Goal: Information Seeking & Learning: Understand process/instructions

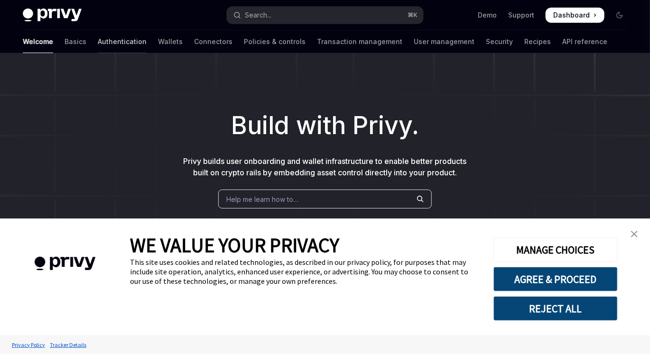
click at [98, 41] on link "Authentication" at bounding box center [122, 41] width 49 height 23
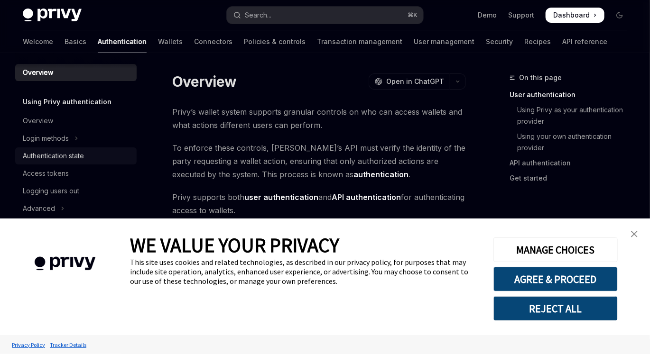
scroll to position [5, 0]
click at [640, 233] on link "close banner" at bounding box center [634, 234] width 19 height 19
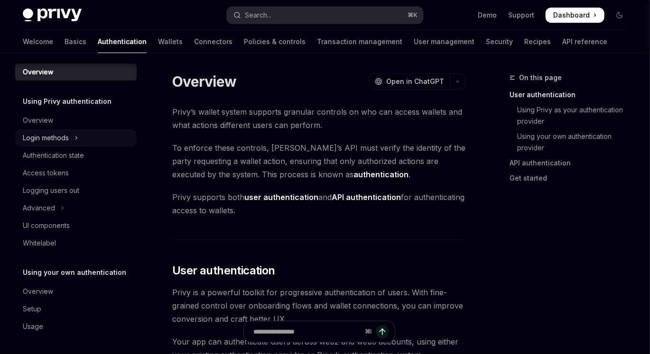
click at [83, 140] on button "Login methods" at bounding box center [75, 137] width 121 height 17
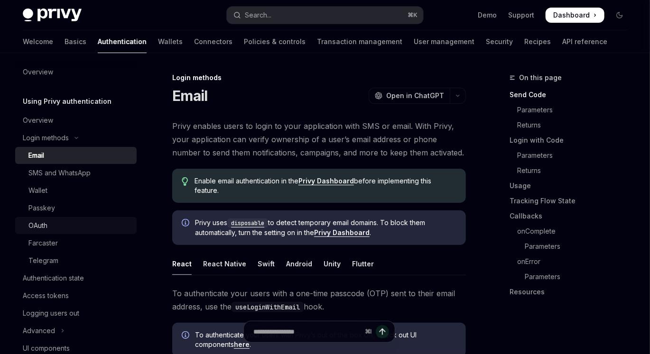
click at [72, 233] on link "OAuth" at bounding box center [75, 225] width 121 height 17
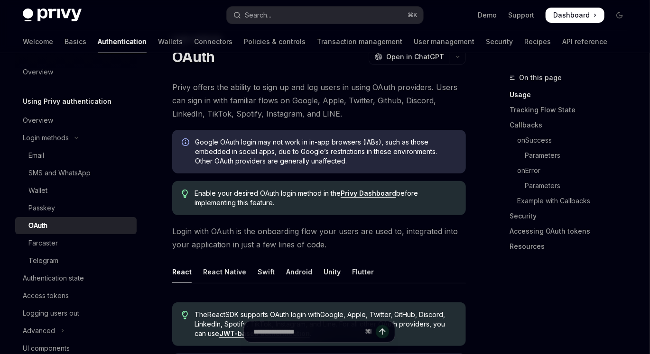
scroll to position [96, 0]
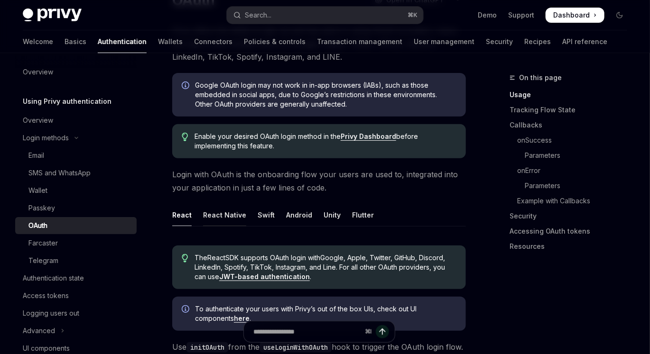
click at [219, 216] on div "React Native" at bounding box center [224, 215] width 43 height 22
type textarea "*"
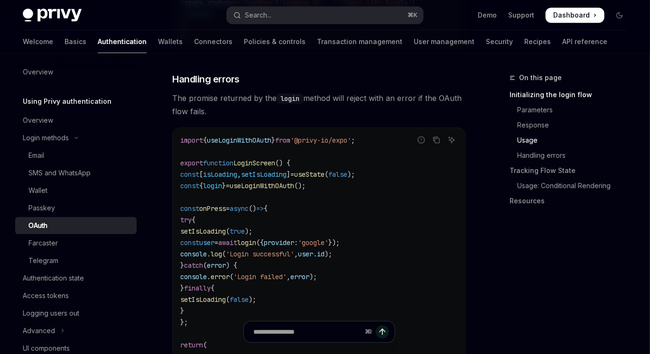
scroll to position [1169, 0]
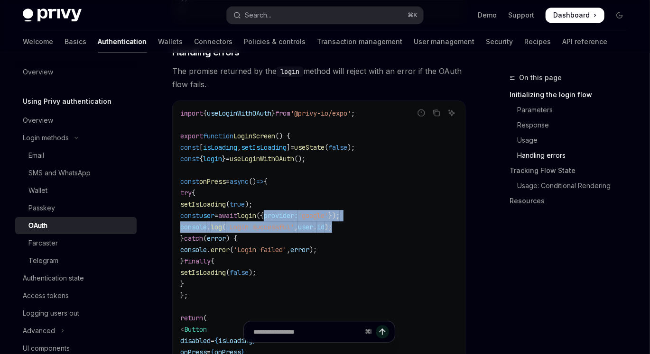
drag, startPoint x: 306, startPoint y: 219, endPoint x: 408, endPoint y: 234, distance: 103.0
click at [405, 233] on code "import { useLoginWithOAuth } from '@privy-io/expo' ; export function LoginScree…" at bounding box center [318, 256] width 277 height 296
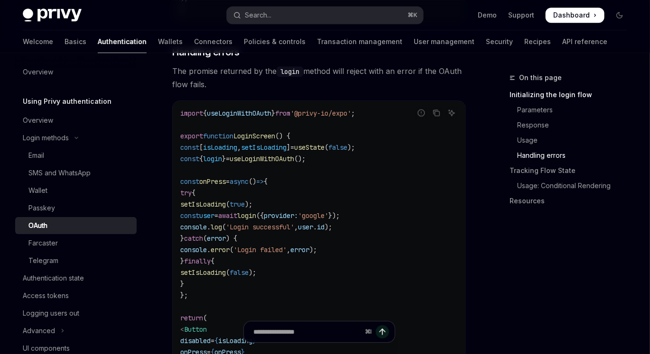
click at [405, 244] on code "import { useLoginWithOAuth } from '@privy-io/expo' ; export function LoginScree…" at bounding box center [318, 256] width 277 height 296
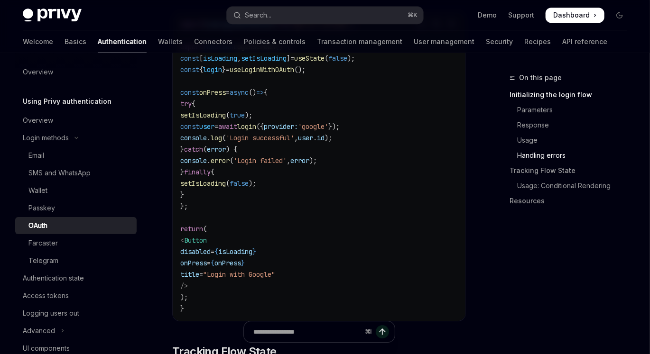
scroll to position [1258, 0]
click at [338, 220] on code "import { useLoginWithOAuth } from '@privy-io/expo' ; export function LoginScree…" at bounding box center [318, 166] width 277 height 296
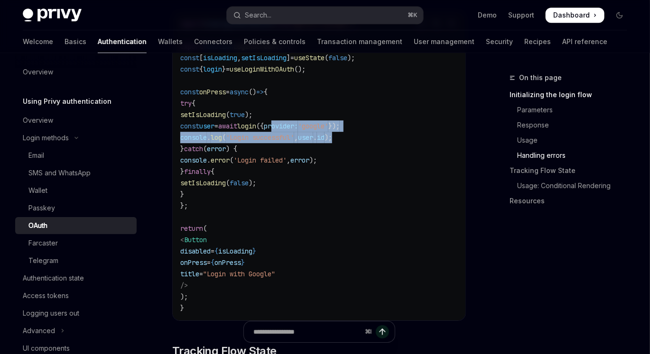
drag, startPoint x: 321, startPoint y: 134, endPoint x: 375, endPoint y: 144, distance: 55.0
click at [375, 144] on code "import { useLoginWithOAuth } from '@privy-io/expo' ; export function LoginScree…" at bounding box center [318, 166] width 277 height 296
click at [379, 145] on code "import { useLoginWithOAuth } from '@privy-io/expo' ; export function LoginScree…" at bounding box center [318, 166] width 277 height 296
drag, startPoint x: 206, startPoint y: 142, endPoint x: 403, endPoint y: 141, distance: 197.3
click at [403, 141] on code "import { useLoginWithOAuth } from '@privy-io/expo' ; export function LoginScree…" at bounding box center [318, 166] width 277 height 296
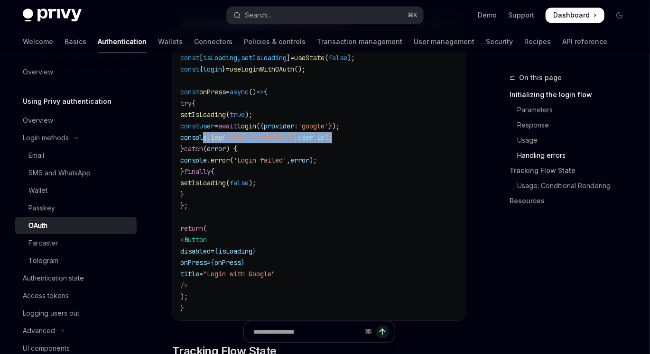
click at [368, 143] on code "import { useLoginWithOAuth } from '@privy-io/expo' ; export function LoginScree…" at bounding box center [318, 166] width 277 height 296
drag, startPoint x: 334, startPoint y: 145, endPoint x: 206, endPoint y: 138, distance: 128.2
click at [206, 138] on code "import { useLoginWithOAuth } from '@privy-io/expo' ; export function LoginScree…" at bounding box center [318, 166] width 277 height 296
click at [387, 139] on code "import { useLoginWithOAuth } from '@privy-io/expo' ; export function LoginScree…" at bounding box center [318, 166] width 277 height 296
drag, startPoint x: 360, startPoint y: 142, endPoint x: 347, endPoint y: 140, distance: 12.9
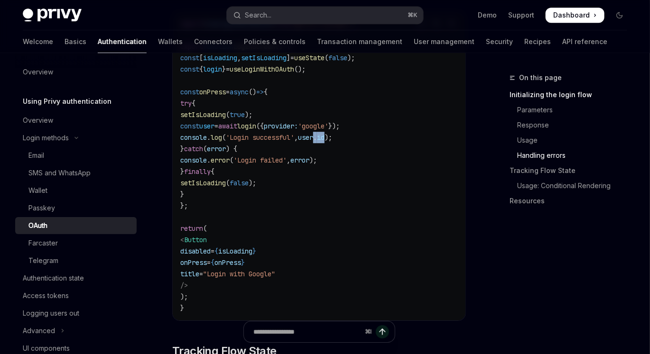
click at [332, 140] on span "console . log ( 'Login successful' , user . id );" at bounding box center [256, 137] width 152 height 9
click at [411, 149] on code "import { useLoginWithOAuth } from '@privy-io/expo' ; export function LoginScree…" at bounding box center [318, 166] width 277 height 296
drag, startPoint x: 281, startPoint y: 128, endPoint x: 430, endPoint y: 124, distance: 149.4
click at [430, 124] on code "import { useLoginWithOAuth } from '@privy-io/expo' ; export function LoginScree…" at bounding box center [318, 166] width 277 height 296
click at [349, 145] on code "import { useLoginWithOAuth } from '@privy-io/expo' ; export function LoginScree…" at bounding box center [318, 166] width 277 height 296
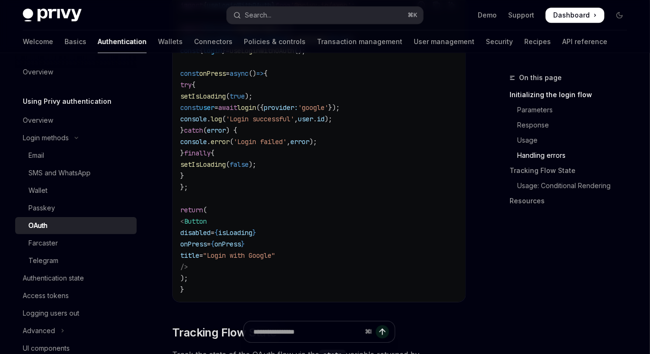
scroll to position [1215, 0]
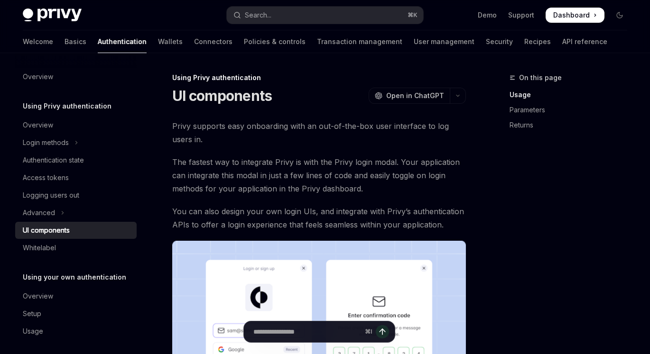
scroll to position [437, 0]
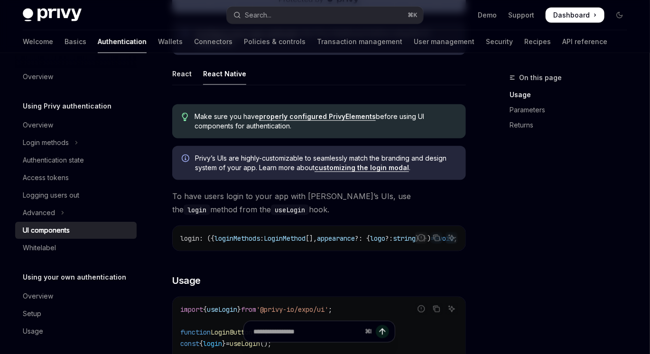
type textarea "*"
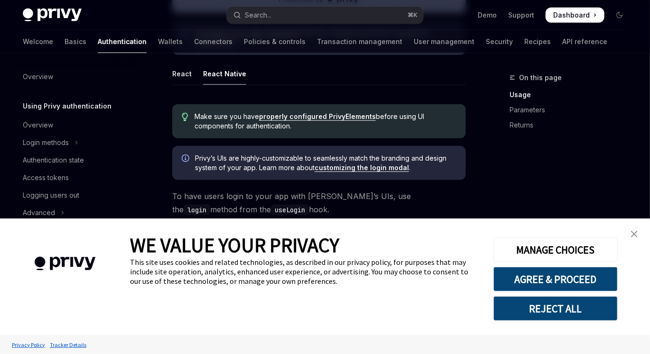
click at [554, 303] on button "REJECT ALL" at bounding box center [555, 308] width 124 height 25
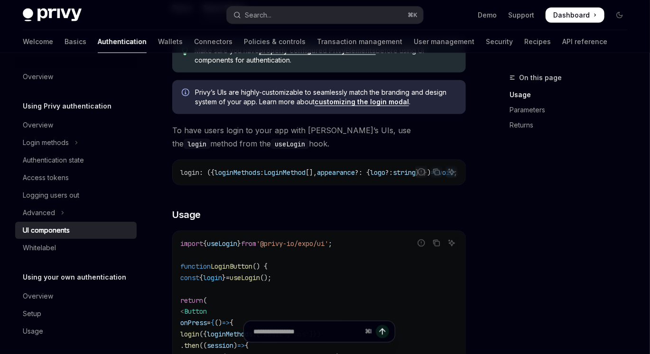
scroll to position [507, 0]
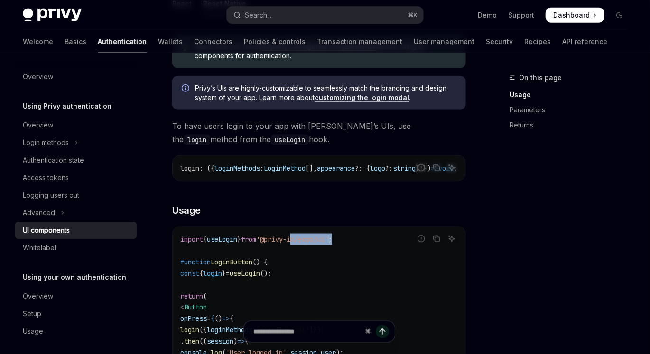
drag, startPoint x: 316, startPoint y: 243, endPoint x: 370, endPoint y: 256, distance: 55.1
click at [367, 243] on code "import { useLogin } from '@privy-io/expo/ui' ; function LoginButton () { const …" at bounding box center [318, 330] width 277 height 193
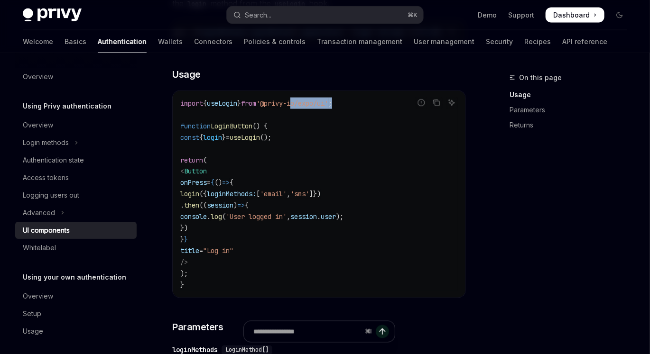
scroll to position [639, 0]
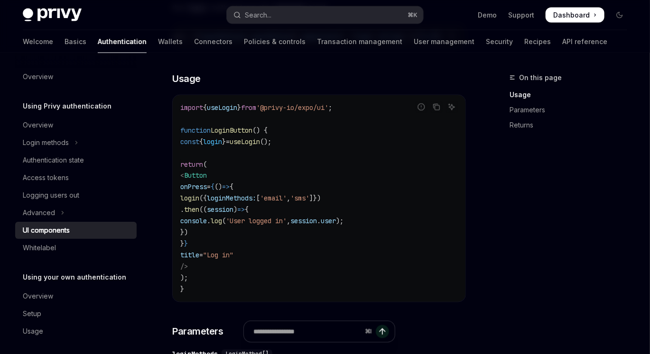
click at [287, 108] on span "'@privy-io/expo/ui'" at bounding box center [292, 107] width 72 height 9
drag, startPoint x: 283, startPoint y: 110, endPoint x: 365, endPoint y: 110, distance: 82.5
click at [328, 112] on span "'@privy-io/expo/ui'" at bounding box center [292, 107] width 72 height 9
drag, startPoint x: 367, startPoint y: 110, endPoint x: 370, endPoint y: 103, distance: 8.3
click at [370, 103] on div "import { useLogin } from '@privy-io/expo/ui' ; function LoginButton () { const …" at bounding box center [319, 198] width 293 height 207
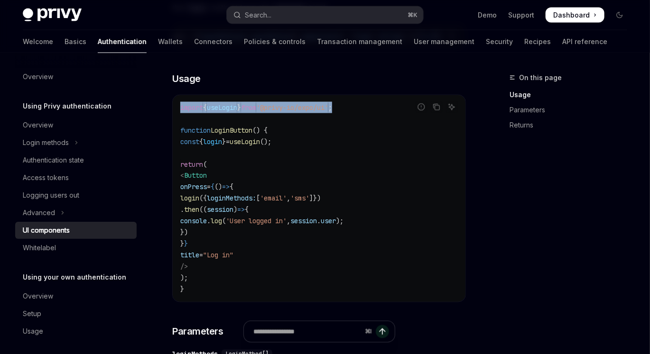
copy span "import { useLogin } from '@privy-io/expo/ui' ;"
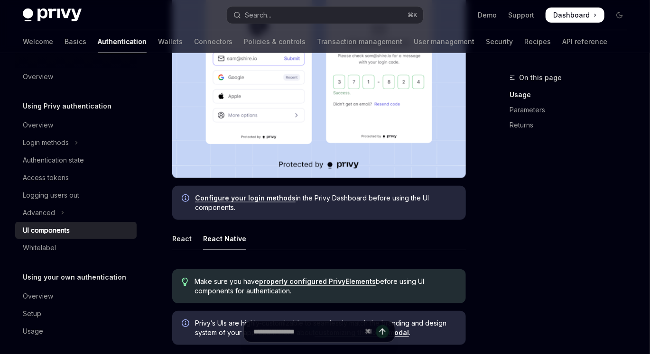
scroll to position [236, 0]
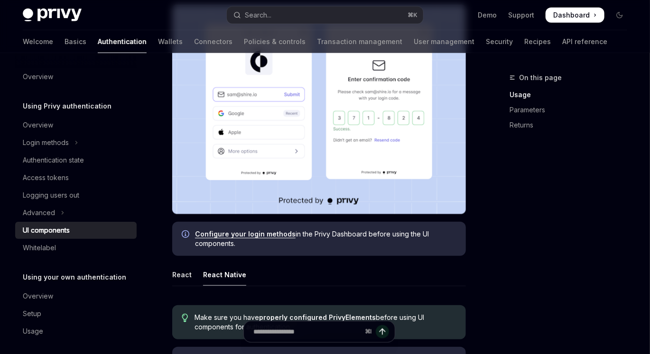
click at [257, 232] on link "Configure your login methods" at bounding box center [245, 234] width 101 height 9
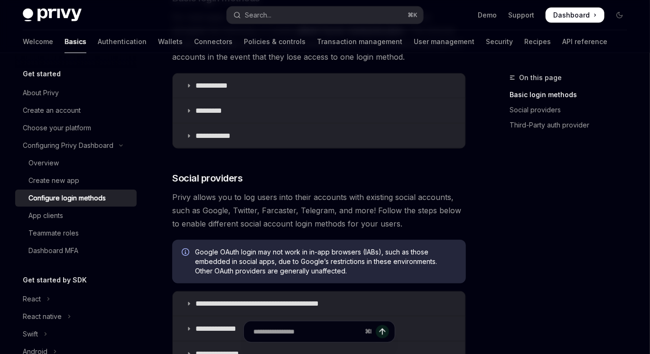
scroll to position [274, 0]
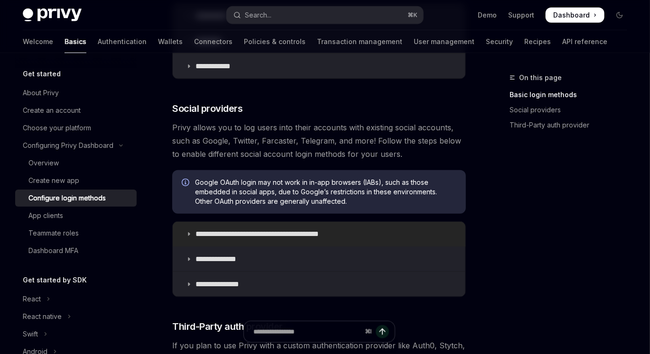
click at [230, 229] on summary "**********" at bounding box center [319, 234] width 293 height 25
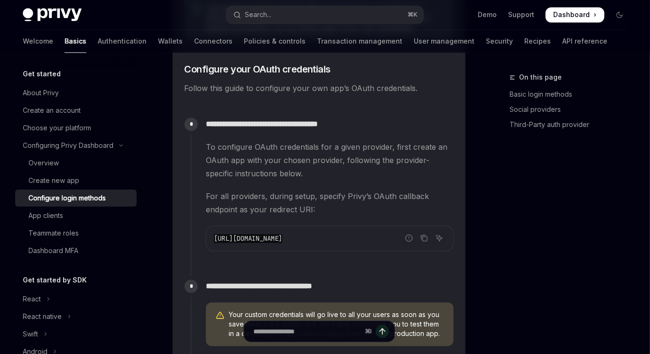
scroll to position [807, 0]
drag, startPoint x: 246, startPoint y: 122, endPoint x: 363, endPoint y: 122, distance: 117.6
click at [363, 121] on p "**********" at bounding box center [330, 124] width 248 height 13
drag, startPoint x: 393, startPoint y: 239, endPoint x: 390, endPoint y: 229, distance: 10.8
click at [390, 229] on div "https://auth.privy.io/api/v1/oauth/callback" at bounding box center [329, 238] width 247 height 25
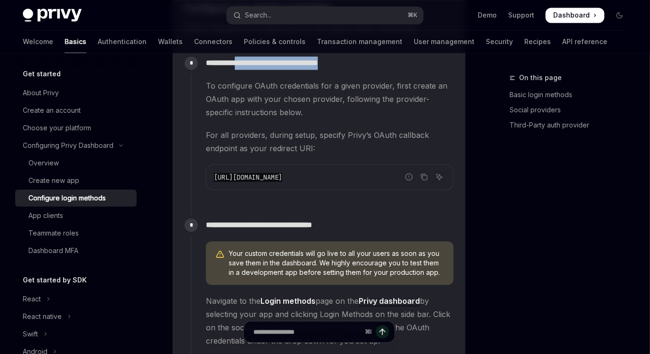
scroll to position [938, 0]
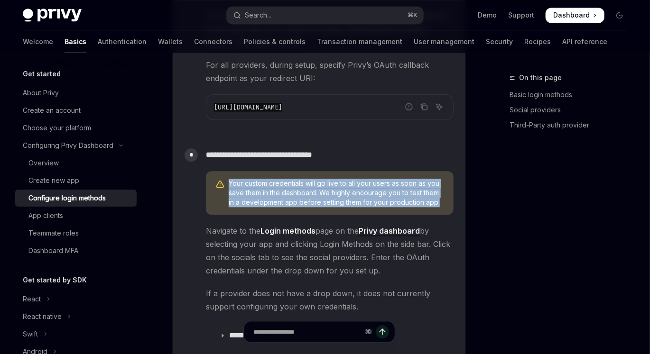
drag, startPoint x: 228, startPoint y: 183, endPoint x: 450, endPoint y: 209, distance: 224.4
click at [450, 209] on div "Your custom credentials will go live to all your users as soon as you save them…" at bounding box center [330, 193] width 248 height 44
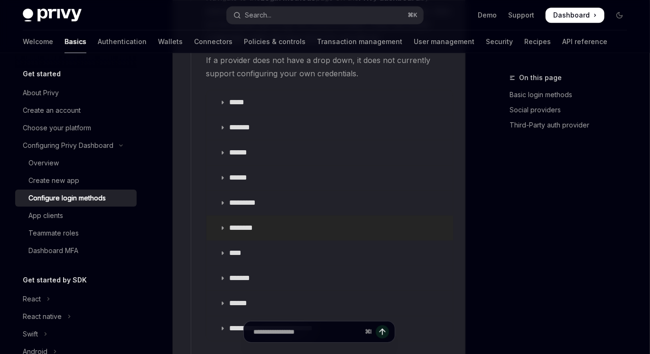
scroll to position [1172, 0]
click at [243, 175] on p "******" at bounding box center [242, 177] width 26 height 9
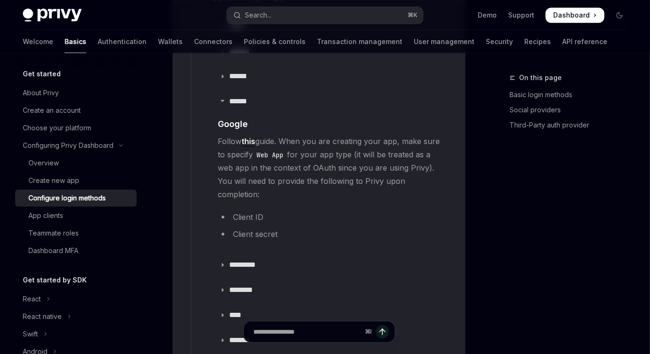
scroll to position [1251, 0]
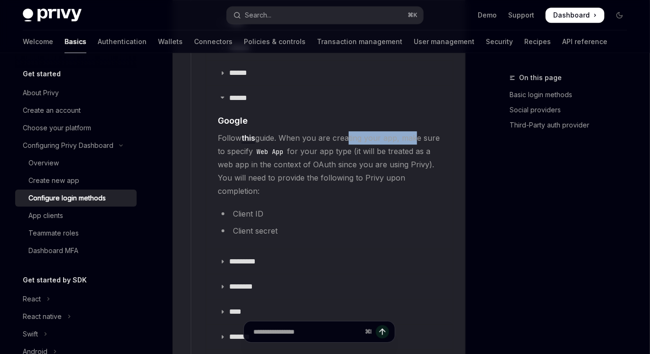
drag, startPoint x: 345, startPoint y: 138, endPoint x: 414, endPoint y: 140, distance: 69.3
click at [413, 140] on span "Follow this guide. When you are creating your app, make sure to specify Web App…" at bounding box center [330, 164] width 224 height 66
click at [307, 165] on span "Follow this guide. When you are creating your app, make sure to specify Web App…" at bounding box center [330, 164] width 224 height 66
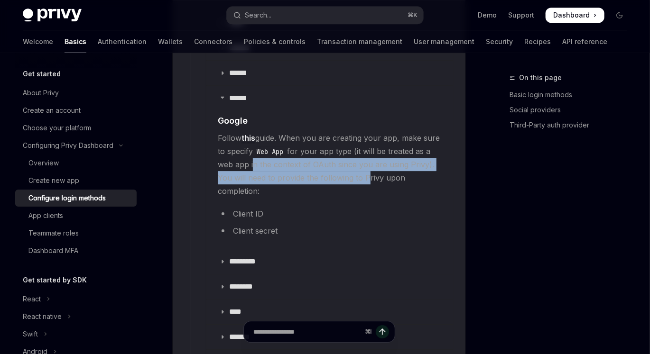
drag, startPoint x: 250, startPoint y: 166, endPoint x: 362, endPoint y: 179, distance: 113.1
click at [362, 179] on span "Follow this guide. When you are creating your app, make sure to specify Web App…" at bounding box center [330, 164] width 224 height 66
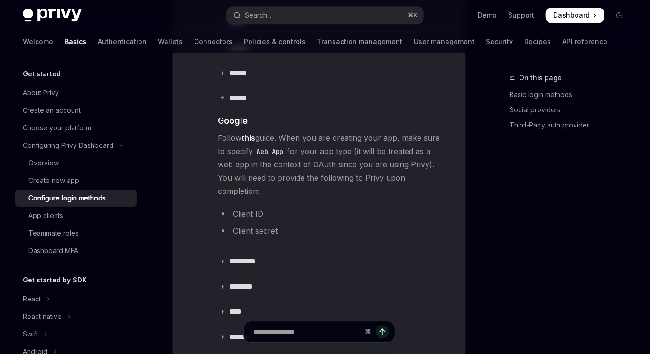
click at [359, 189] on span "Follow this guide. When you are creating your app, make sure to specify Web App…" at bounding box center [330, 164] width 224 height 66
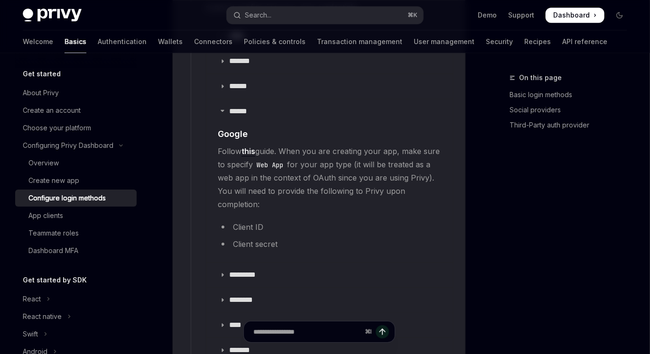
scroll to position [1237, 0]
click at [350, 203] on span "Follow this guide. When you are creating your app, make sure to specify Web App…" at bounding box center [330, 179] width 224 height 66
drag, startPoint x: 234, startPoint y: 227, endPoint x: 304, endPoint y: 230, distance: 70.8
click at [297, 230] on li "Client ID" at bounding box center [330, 227] width 224 height 13
click at [322, 233] on li "Client ID" at bounding box center [330, 227] width 224 height 13
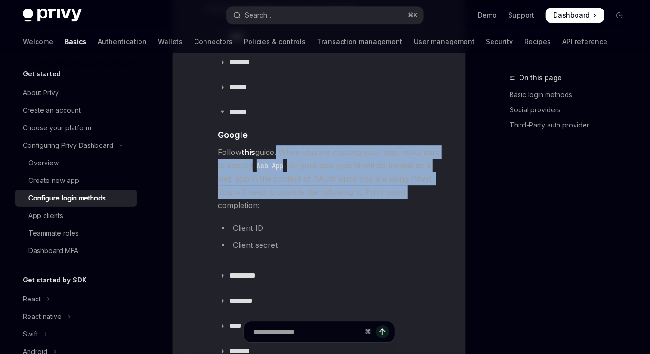
drag, startPoint x: 277, startPoint y: 153, endPoint x: 424, endPoint y: 189, distance: 151.4
click at [424, 189] on span "Follow this guide. When you are creating your app, make sure to specify Web App…" at bounding box center [330, 179] width 224 height 66
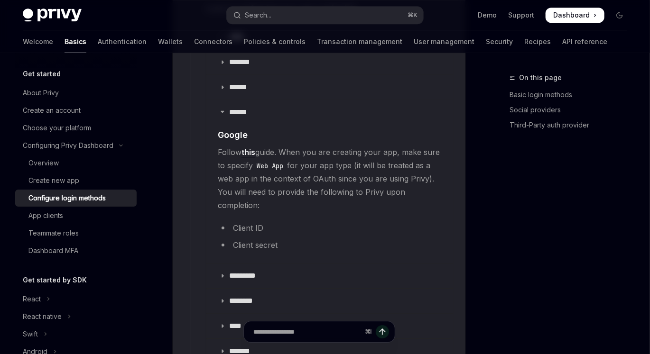
click at [358, 207] on span "Follow this guide. When you are creating your app, make sure to specify Web App…" at bounding box center [330, 179] width 224 height 66
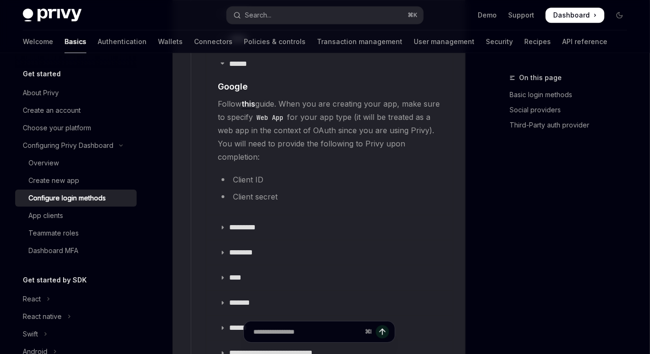
scroll to position [1294, 0]
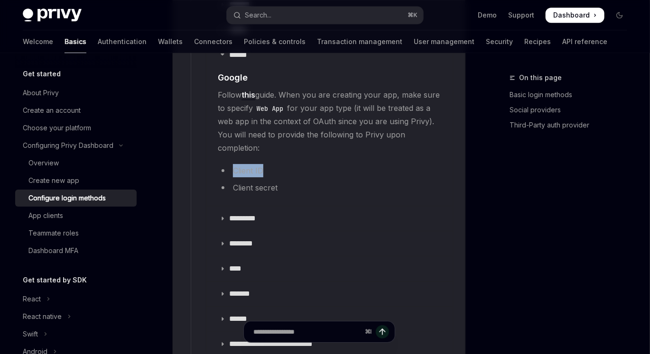
drag, startPoint x: 233, startPoint y: 171, endPoint x: 285, endPoint y: 184, distance: 54.4
click at [309, 173] on li "Client ID" at bounding box center [330, 170] width 224 height 13
drag, startPoint x: 234, startPoint y: 186, endPoint x: 311, endPoint y: 193, distance: 77.5
click at [307, 193] on li "Client secret" at bounding box center [330, 187] width 224 height 13
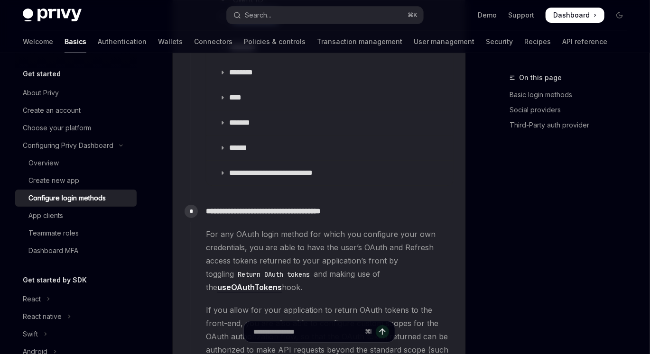
scroll to position [1465, 0]
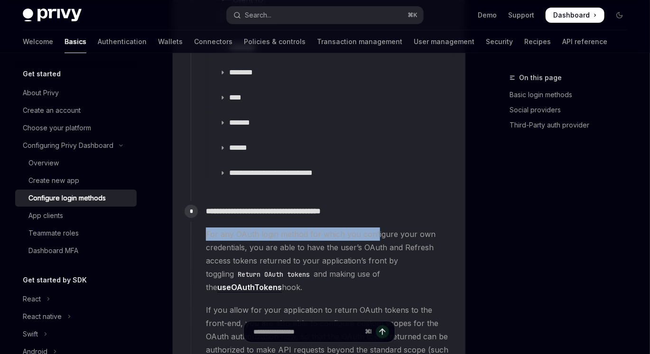
drag, startPoint x: 285, startPoint y: 221, endPoint x: 387, endPoint y: 240, distance: 104.6
click at [386, 239] on div "**********" at bounding box center [322, 325] width 263 height 248
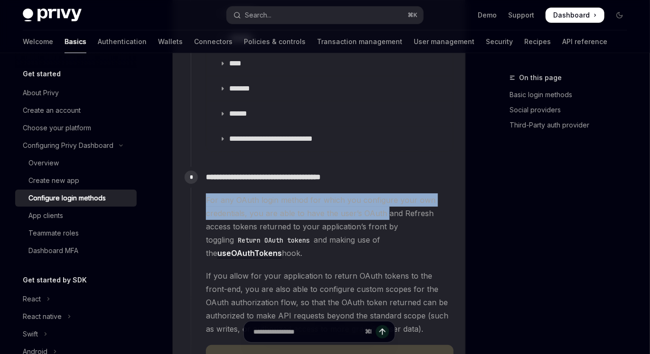
scroll to position [1507, 0]
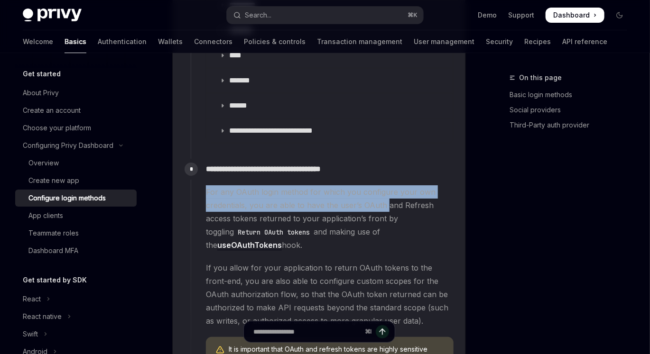
click at [319, 186] on span "For any OAuth login method for which you configure your own credentials, you ar…" at bounding box center [330, 218] width 248 height 66
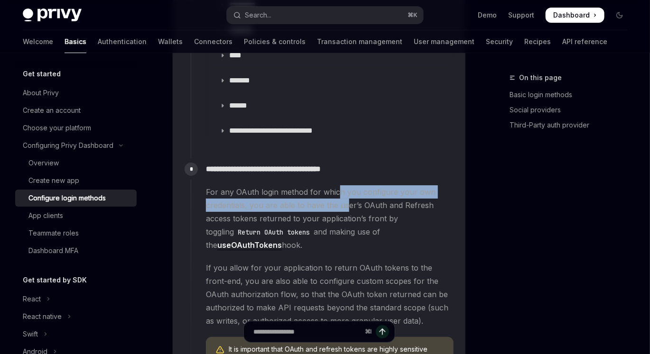
drag, startPoint x: 337, startPoint y: 196, endPoint x: 346, endPoint y: 200, distance: 10.2
click at [346, 200] on span "For any OAuth login method for which you configure your own credentials, you ar…" at bounding box center [330, 218] width 248 height 66
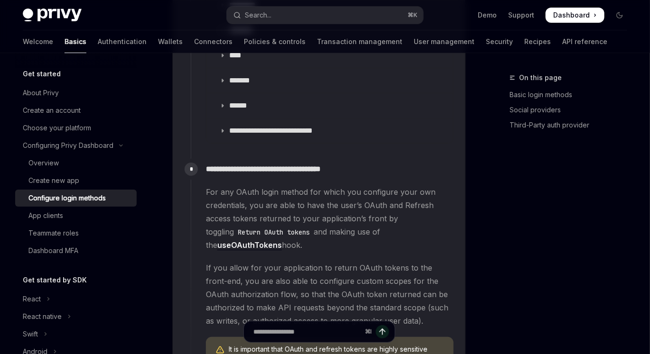
click at [351, 229] on span "For any OAuth login method for which you configure your own credentials, you ar…" at bounding box center [330, 218] width 248 height 66
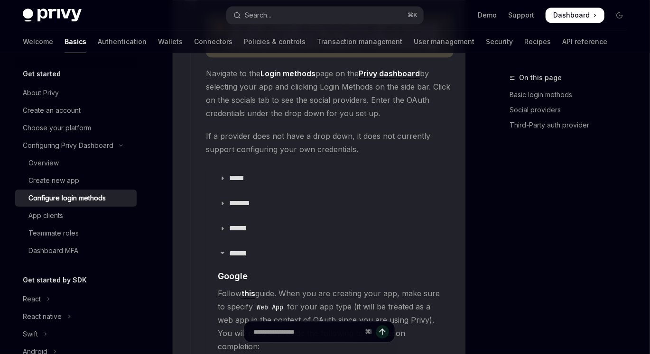
scroll to position [909, 0]
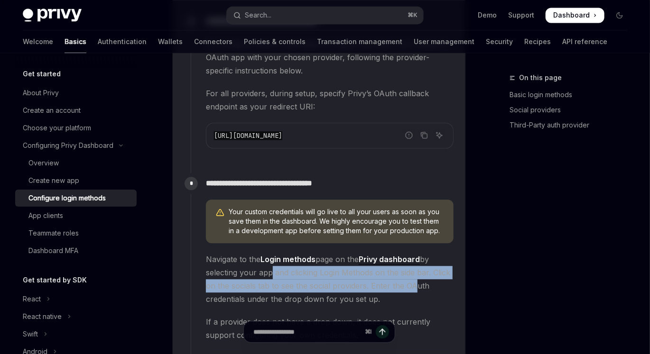
drag, startPoint x: 313, startPoint y: 276, endPoint x: 409, endPoint y: 279, distance: 95.8
click at [409, 279] on span "Navigate to the Login methods page on the Privy dashboard by selecting your app…" at bounding box center [330, 279] width 248 height 53
click at [331, 285] on span "Navigate to the Login methods page on the Privy dashboard by selecting your app…" at bounding box center [330, 279] width 248 height 53
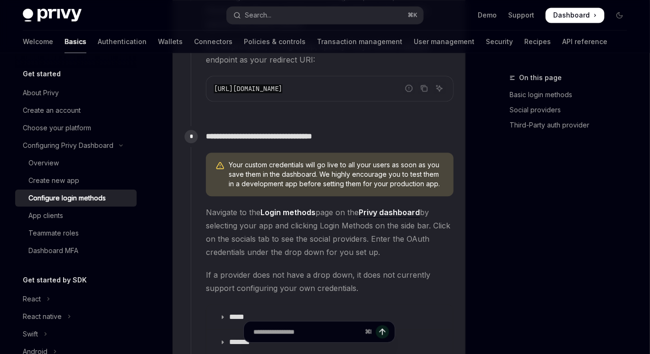
scroll to position [956, 0]
click at [350, 243] on span "Navigate to the Login methods page on the Privy dashboard by selecting your app…" at bounding box center [330, 232] width 248 height 53
drag, startPoint x: 382, startPoint y: 253, endPoint x: 204, endPoint y: 216, distance: 181.6
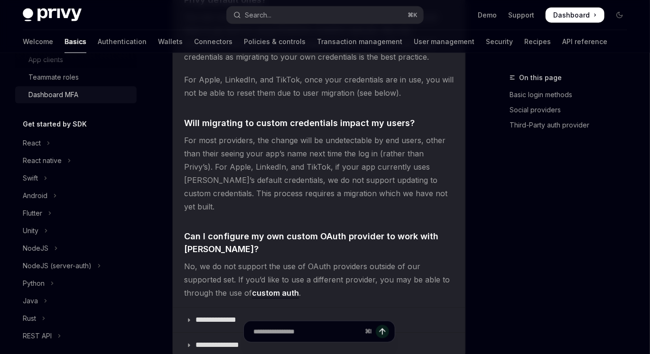
scroll to position [156, 0]
click at [51, 155] on div "React native" at bounding box center [42, 160] width 39 height 11
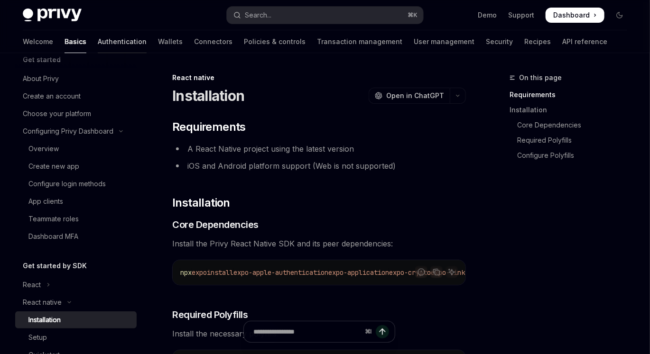
click at [98, 40] on link "Authentication" at bounding box center [122, 41] width 49 height 23
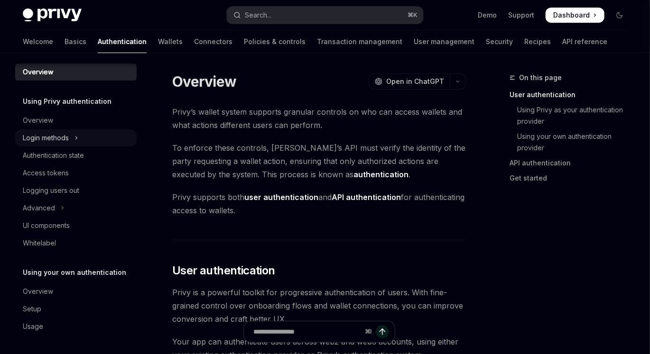
click at [70, 137] on button "Login methods" at bounding box center [75, 137] width 121 height 17
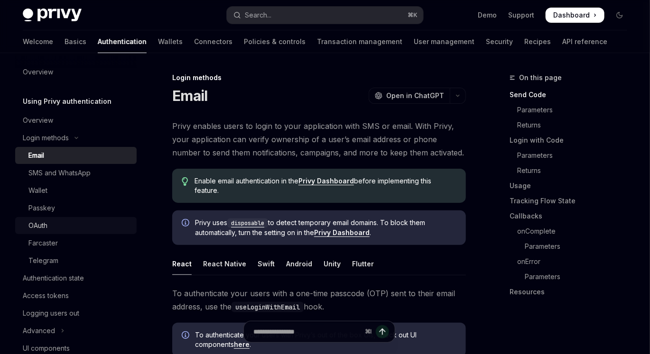
click at [62, 220] on div "OAuth" at bounding box center [79, 225] width 102 height 11
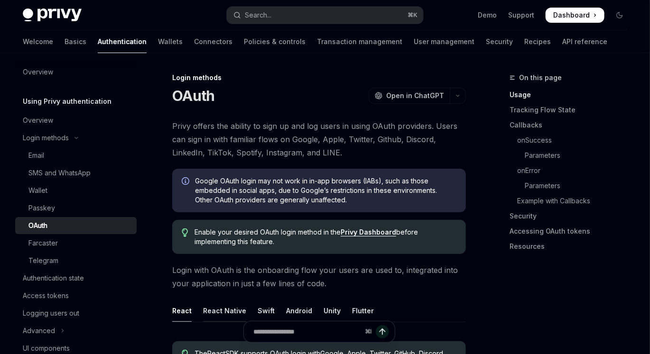
click at [217, 312] on div "React Native" at bounding box center [224, 311] width 43 height 22
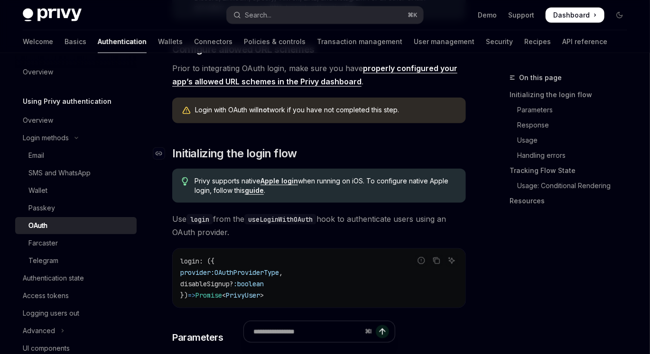
scroll to position [455, 0]
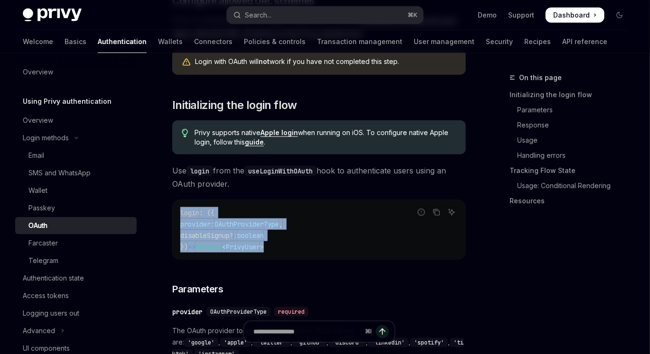
drag, startPoint x: 308, startPoint y: 250, endPoint x: 161, endPoint y: 213, distance: 151.9
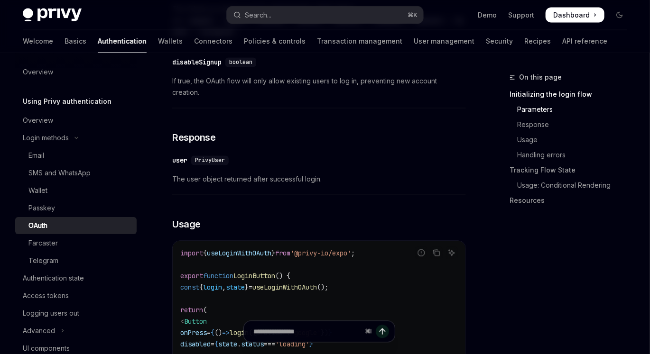
scroll to position [844, 0]
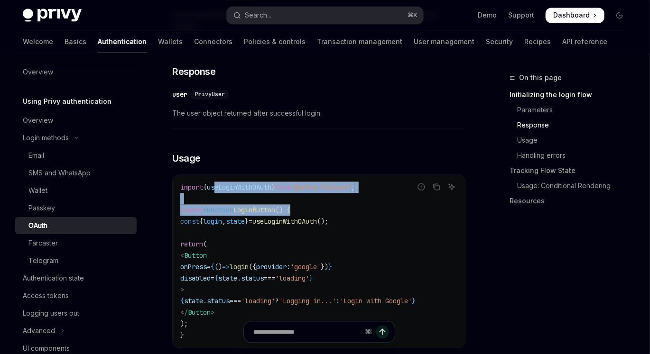
drag, startPoint x: 225, startPoint y: 183, endPoint x: 337, endPoint y: 210, distance: 114.8
click at [331, 209] on code "import { useLoginWithOAuth } from '@privy-io/expo' ; export function LoginButto…" at bounding box center [318, 261] width 277 height 159
click at [370, 199] on code "import { useLoginWithOAuth } from '@privy-io/expo' ; export function LoginButto…" at bounding box center [318, 261] width 277 height 159
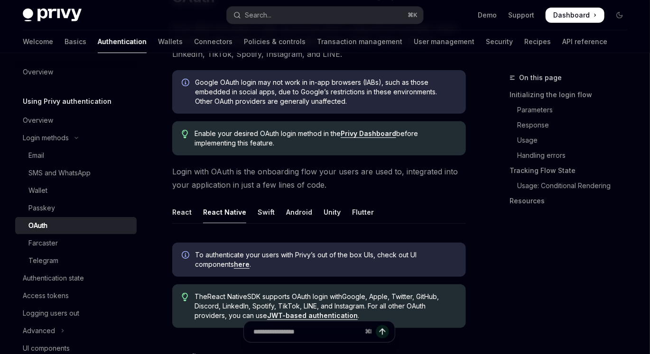
scroll to position [99, 0]
click at [238, 267] on link "here" at bounding box center [242, 264] width 16 height 9
type textarea "*"
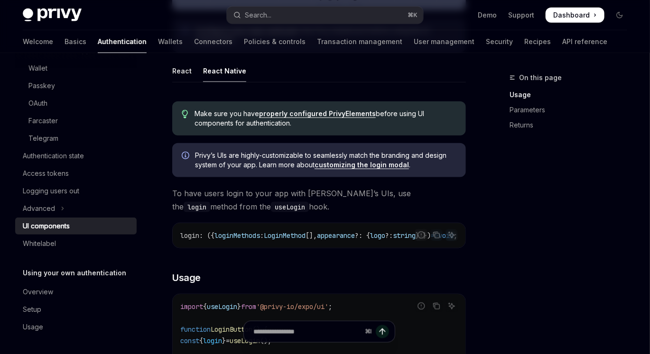
scroll to position [443, 0]
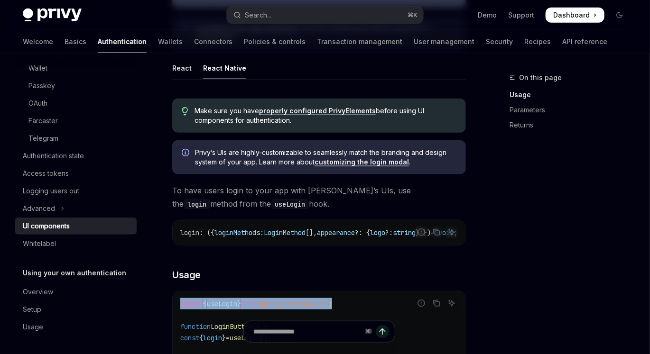
drag, startPoint x: 369, startPoint y: 308, endPoint x: 370, endPoint y: 293, distance: 15.7
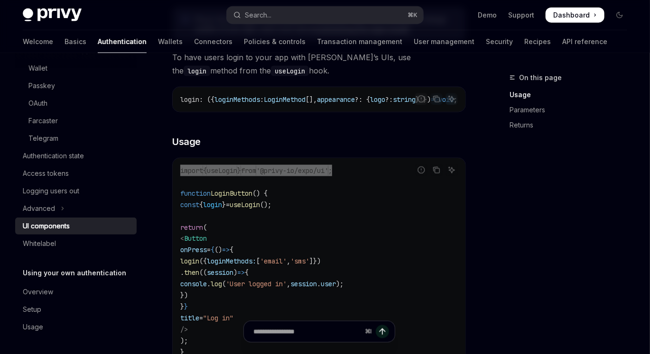
scroll to position [579, 0]
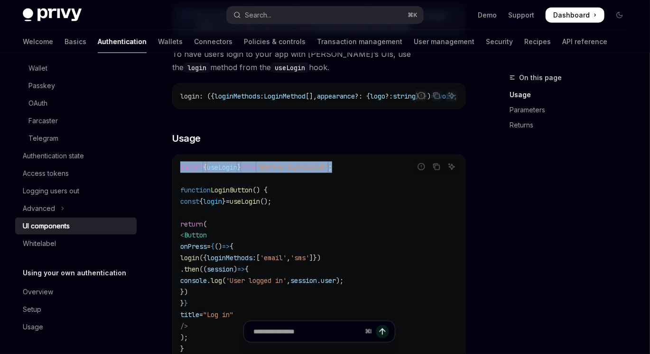
drag, startPoint x: 243, startPoint y: 261, endPoint x: 316, endPoint y: 298, distance: 81.7
click at [316, 298] on code "import { useLogin } from '@privy-io/expo/ui' ; function LoginButton () { const …" at bounding box center [318, 258] width 277 height 193
click at [318, 298] on code "import { useLogin } from '@privy-io/expo/ui' ; function LoginButton () { const …" at bounding box center [318, 258] width 277 height 193
drag, startPoint x: 276, startPoint y: 285, endPoint x: 451, endPoint y: 280, distance: 175.0
click at [343, 280] on span "console . log ( 'User logged in' , session . user );" at bounding box center [261, 281] width 163 height 9
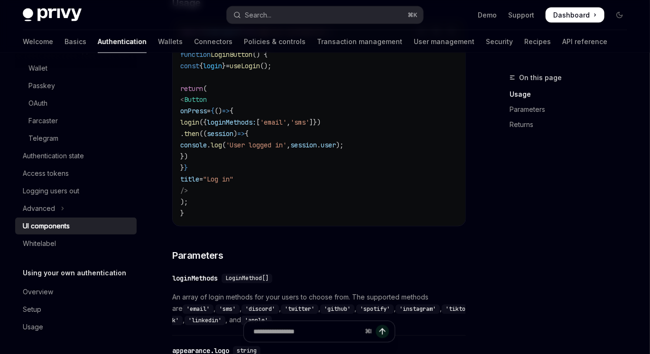
scroll to position [731, 0]
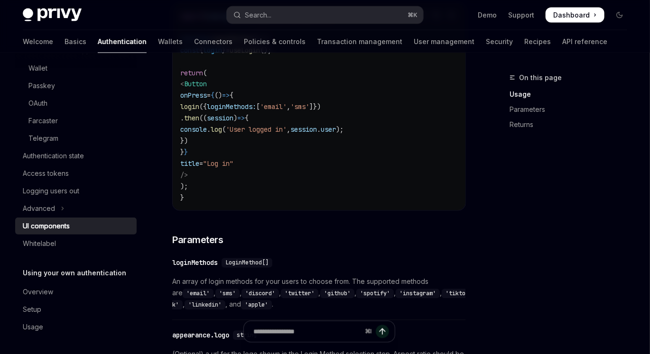
click at [414, 138] on code "import { useLogin } from '@privy-io/expo/ui' ; function LoginButton () { const …" at bounding box center [318, 106] width 277 height 193
drag, startPoint x: 453, startPoint y: 133, endPoint x: 277, endPoint y: 130, distance: 176.0
click at [277, 130] on code "import { useLogin } from '@privy-io/expo/ui' ; function LoginButton () { const …" at bounding box center [318, 106] width 277 height 193
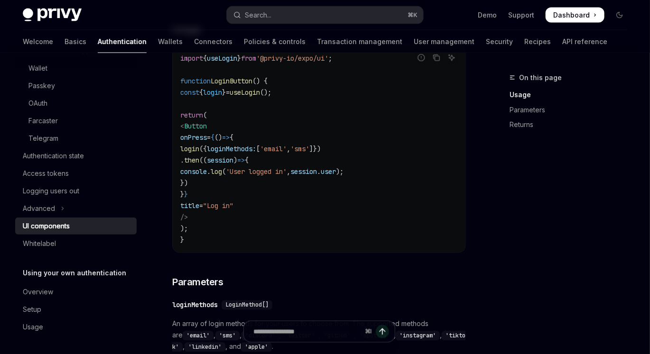
scroll to position [672, 0]
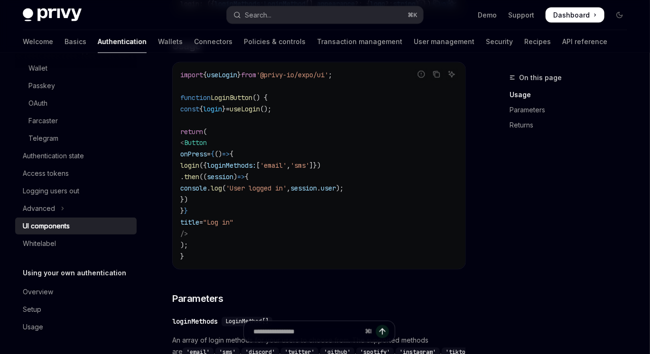
click at [455, 195] on code "import { useLogin } from '@privy-io/expo/ui' ; function LoginButton () { const …" at bounding box center [318, 165] width 277 height 193
drag, startPoint x: 453, startPoint y: 194, endPoint x: 276, endPoint y: 193, distance: 177.3
click at [276, 193] on code "import { useLogin } from '@privy-io/expo/ui' ; function LoginButton () { const …" at bounding box center [318, 165] width 277 height 193
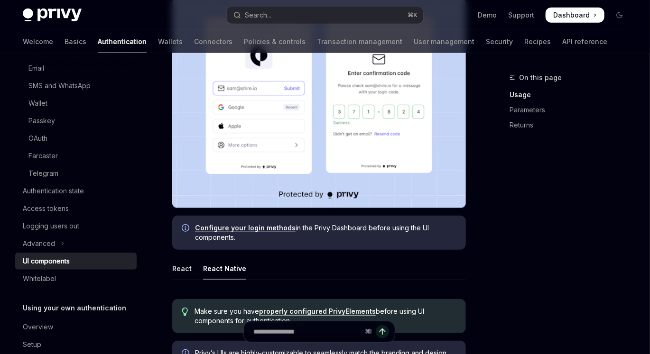
scroll to position [139, 0]
